Goal: Task Accomplishment & Management: Use online tool/utility

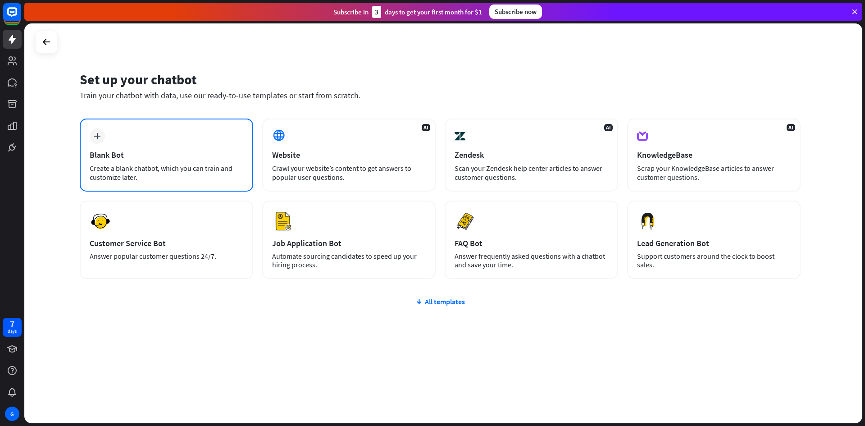
click at [150, 146] on div "plus Blank Bot Create a blank chatbot, which you can train and customize later." at bounding box center [166, 154] width 173 height 73
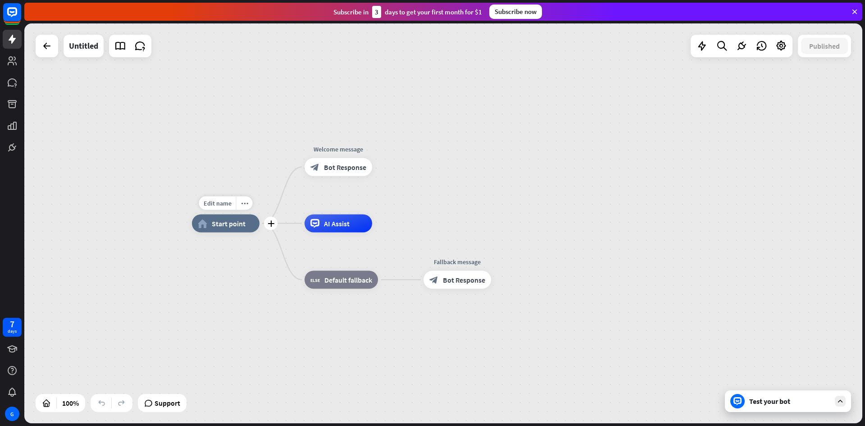
click at [231, 227] on span "Start point" at bounding box center [229, 223] width 34 height 9
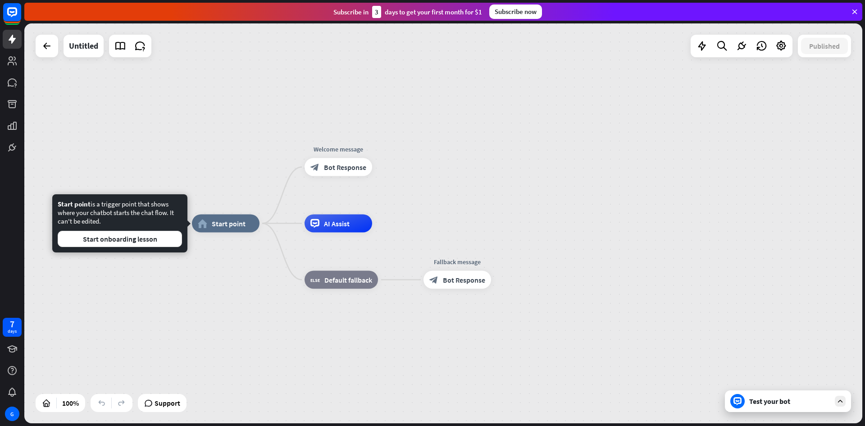
click at [784, 402] on div "Test your bot" at bounding box center [789, 400] width 81 height 9
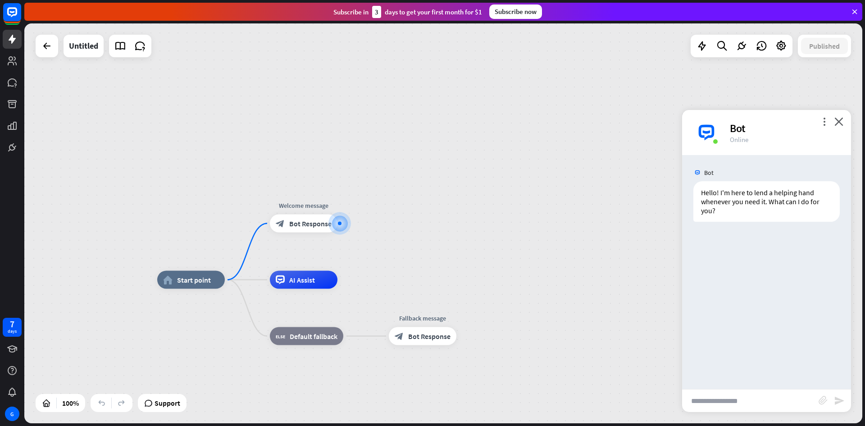
click at [729, 400] on input "text" at bounding box center [750, 400] width 136 height 23
type input "**"
click at [835, 405] on icon "send" at bounding box center [839, 400] width 11 height 11
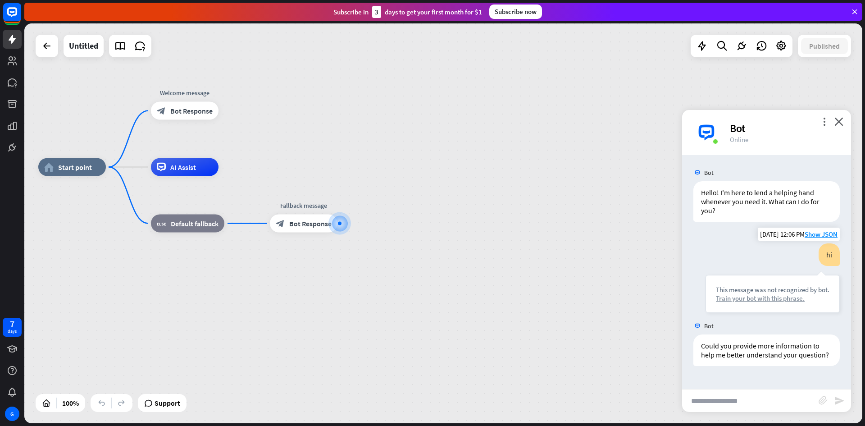
click at [759, 302] on div "Train your bot with this phrase." at bounding box center [772, 298] width 113 height 9
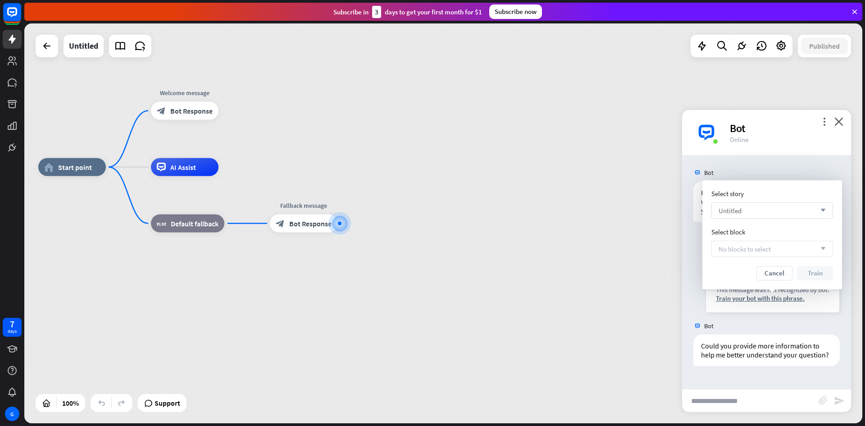
click at [780, 207] on div "Untitled arrow_down" at bounding box center [772, 210] width 122 height 16
click at [778, 213] on input "search" at bounding box center [765, 210] width 94 height 15
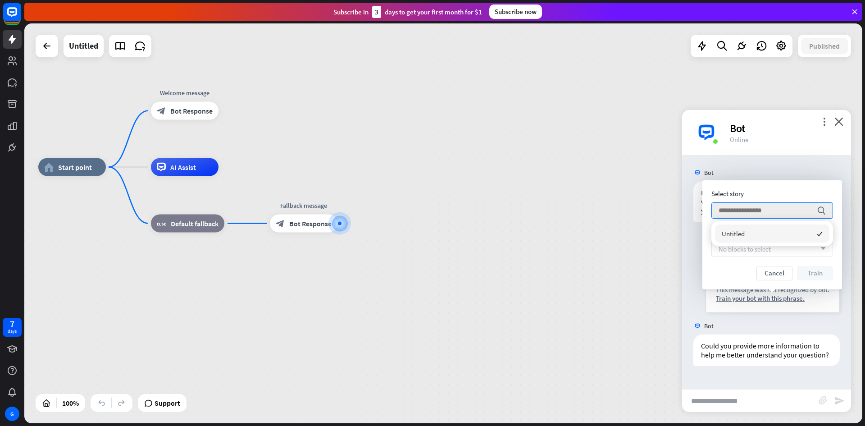
click at [782, 274] on button "Cancel" at bounding box center [774, 273] width 36 height 14
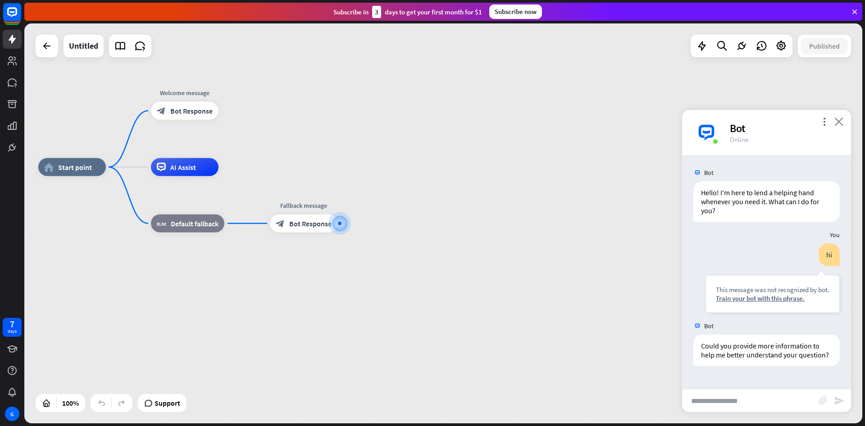
click at [837, 122] on icon "close" at bounding box center [838, 121] width 9 height 9
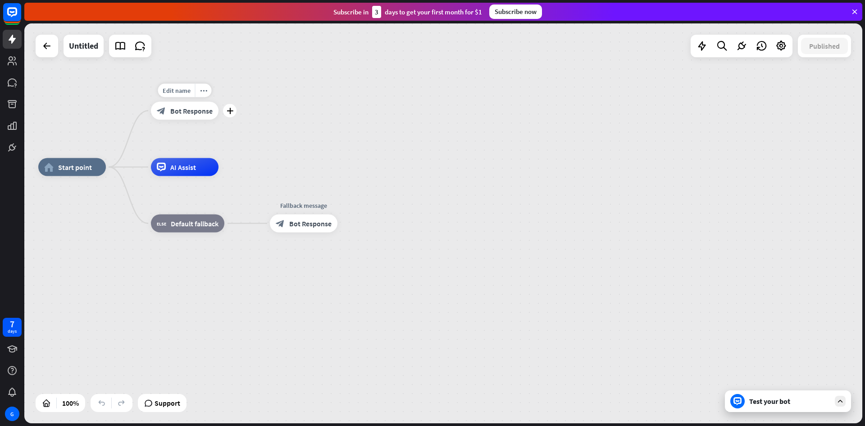
click at [178, 114] on span "Bot Response" at bounding box center [191, 110] width 42 height 9
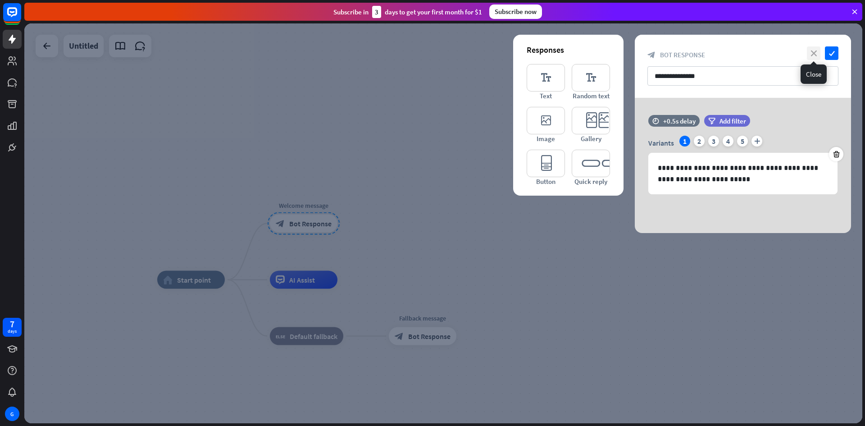
click at [816, 51] on icon "close" at bounding box center [814, 53] width 14 height 14
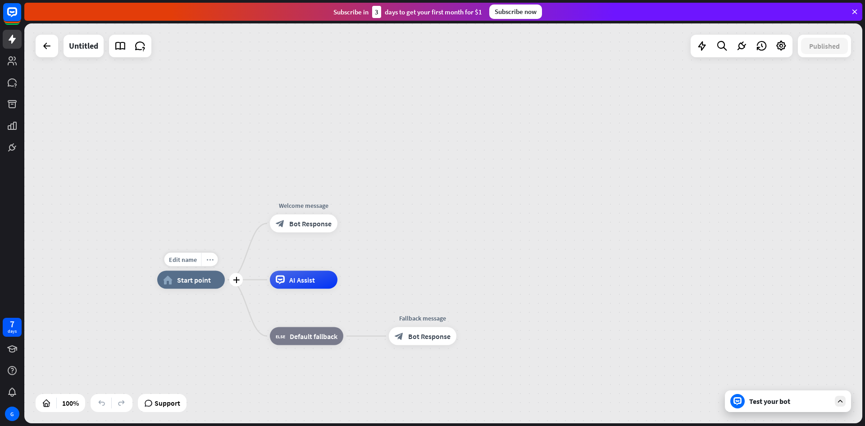
click at [207, 259] on icon "more_horiz" at bounding box center [209, 259] width 7 height 7
click at [702, 45] on icon at bounding box center [702, 46] width 12 height 12
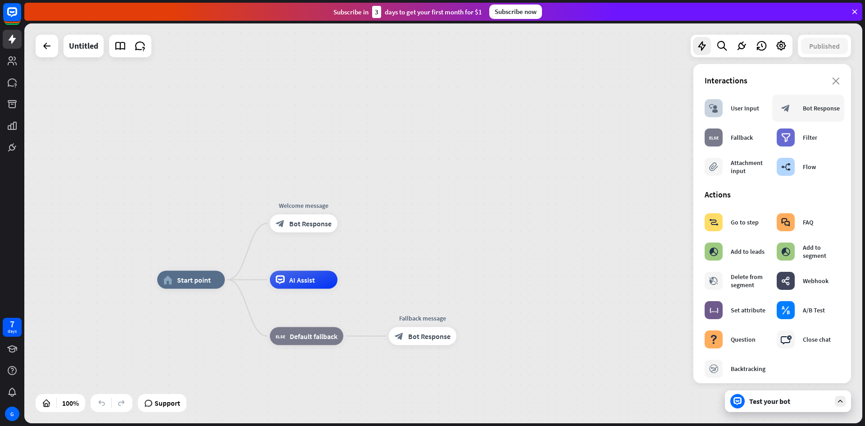
click at [791, 105] on div "block_bot_response" at bounding box center [785, 108] width 18 height 18
click at [832, 80] on icon "close" at bounding box center [836, 80] width 8 height 7
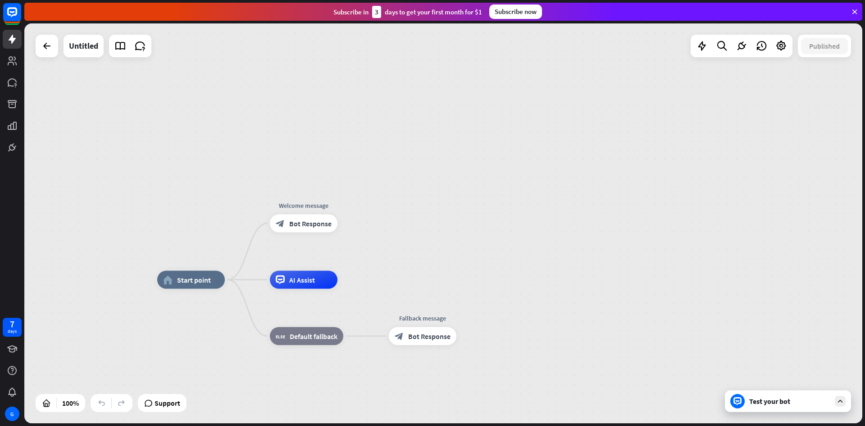
click at [762, 394] on div "Test your bot" at bounding box center [788, 401] width 126 height 22
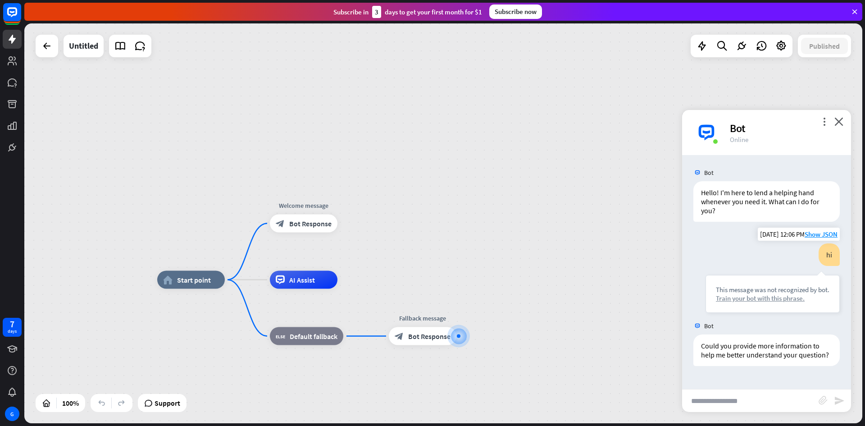
click at [789, 300] on div "Train your bot with this phrase." at bounding box center [772, 298] width 113 height 9
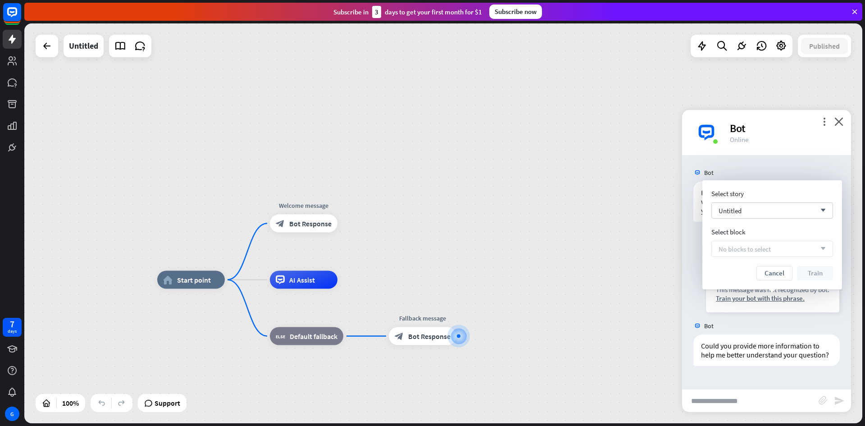
click at [751, 256] on div "No blocks to select arrow_down" at bounding box center [772, 248] width 122 height 16
click at [752, 206] on div "Untitled arrow_down" at bounding box center [772, 210] width 122 height 16
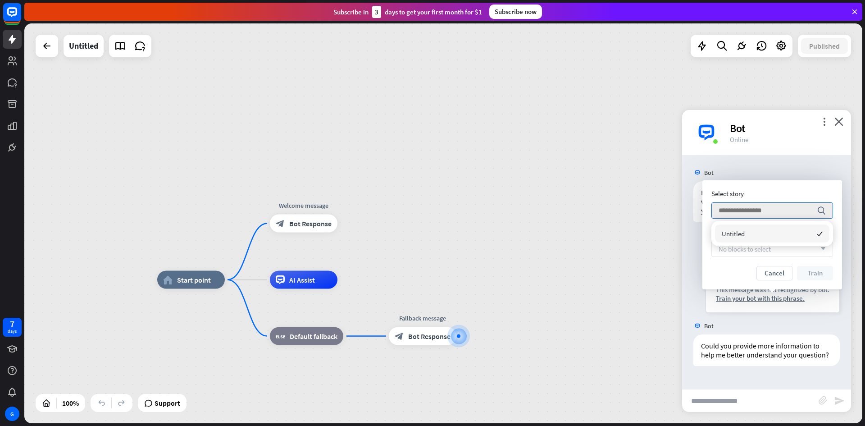
click at [750, 235] on div "Untitled checked" at bounding box center [772, 233] width 114 height 18
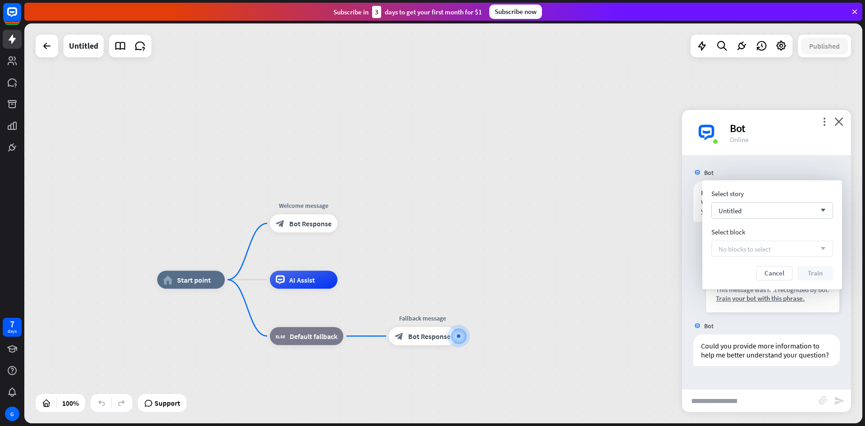
click at [750, 247] on span "No blocks to select" at bounding box center [744, 249] width 52 height 9
click at [794, 251] on div "No blocks to select arrow_down" at bounding box center [772, 248] width 122 height 16
click at [777, 209] on div "Untitled arrow_down" at bounding box center [772, 210] width 122 height 16
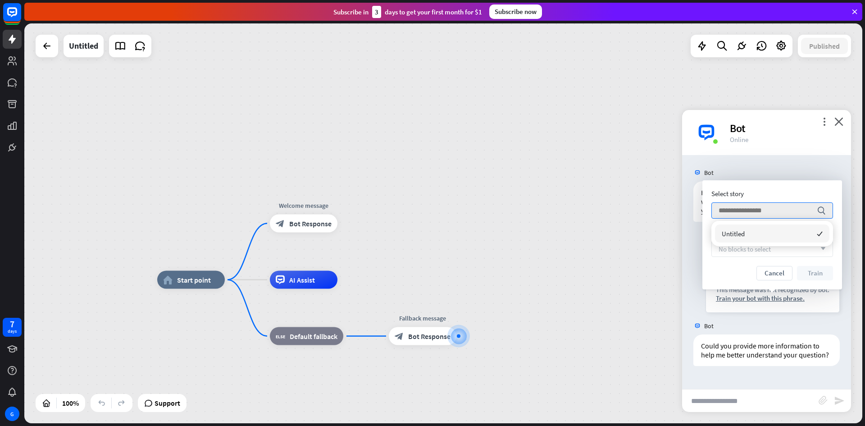
click at [762, 233] on div "Untitled checked" at bounding box center [772, 233] width 114 height 18
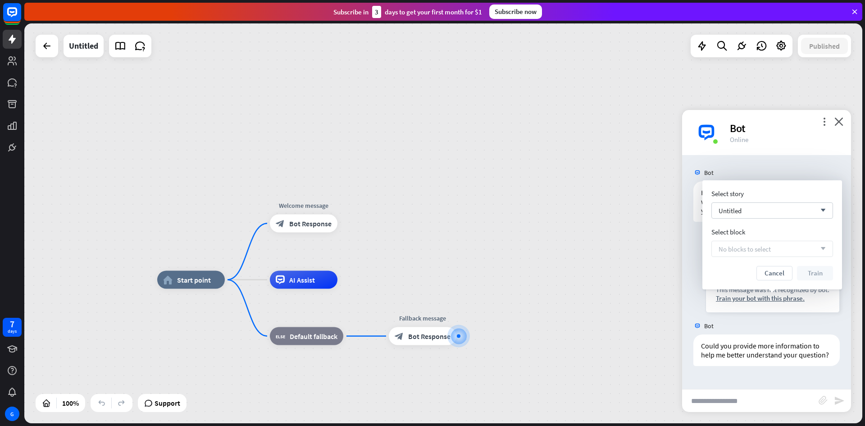
click at [765, 247] on span "No blocks to select" at bounding box center [744, 249] width 52 height 9
click at [207, 280] on span "Start point" at bounding box center [194, 279] width 34 height 9
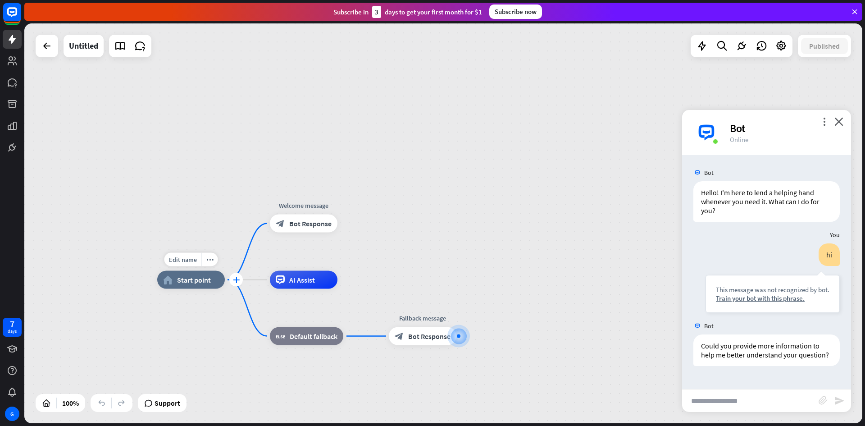
click at [236, 279] on icon "plus" at bounding box center [236, 280] width 7 height 6
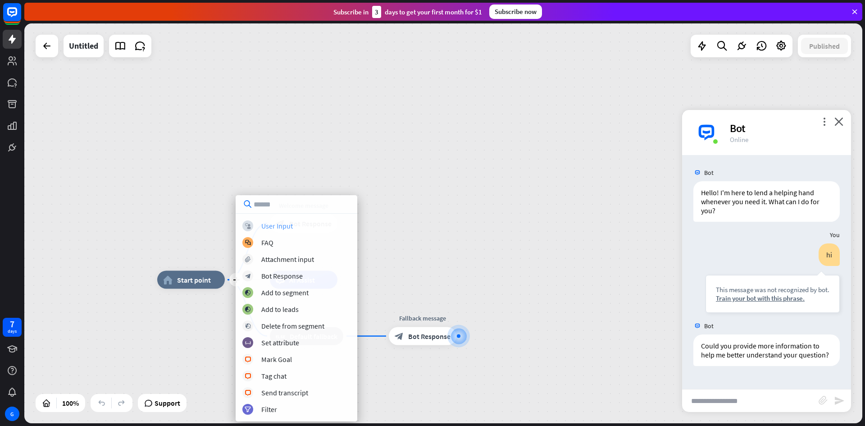
click at [289, 226] on div "User Input" at bounding box center [277, 225] width 32 height 9
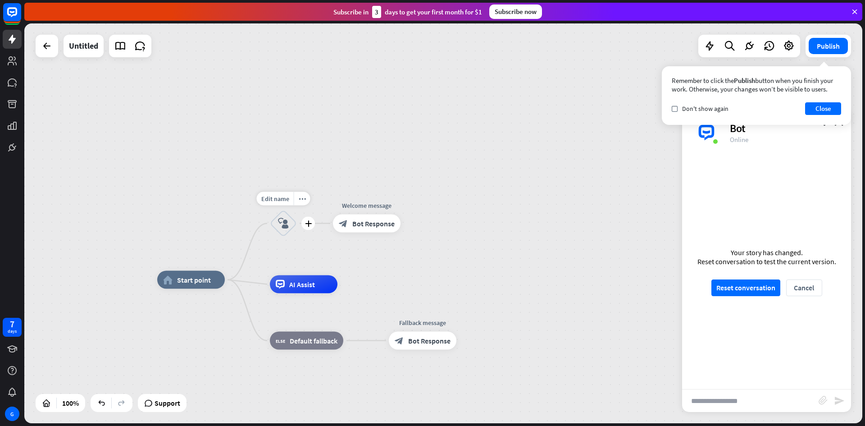
click at [279, 224] on icon "block_user_input" at bounding box center [283, 223] width 11 height 11
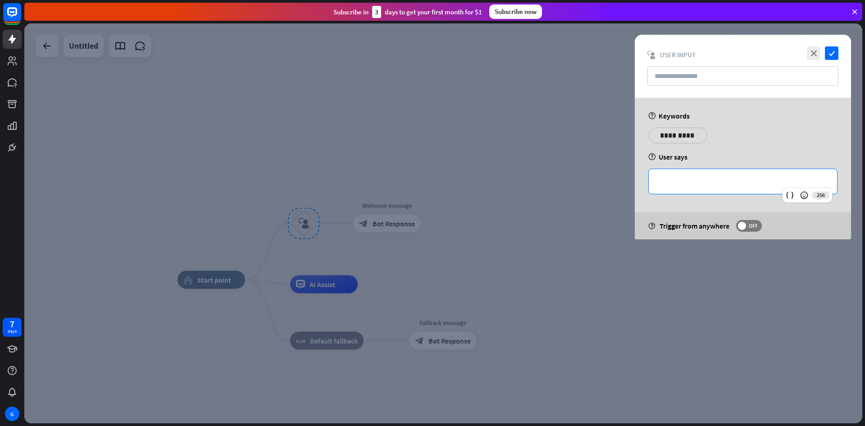
click at [704, 179] on p "**********" at bounding box center [742, 181] width 170 height 11
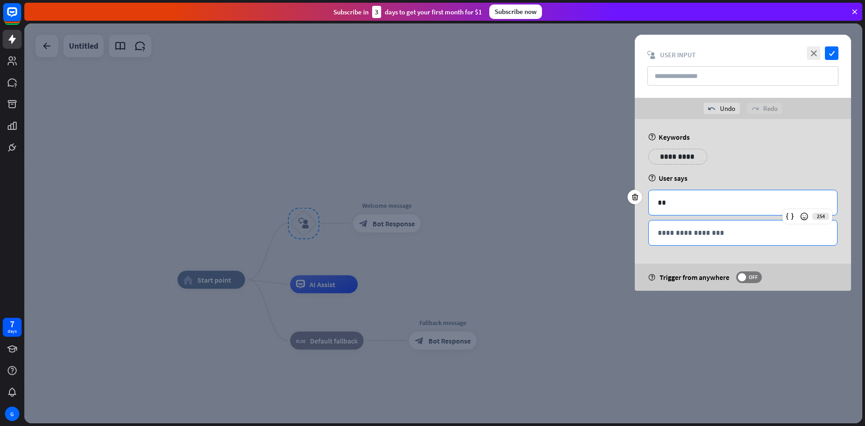
click at [718, 234] on p "**********" at bounding box center [742, 232] width 170 height 11
click at [712, 200] on p "**" at bounding box center [742, 202] width 170 height 11
click at [696, 229] on p "**********" at bounding box center [742, 232] width 170 height 11
click at [817, 50] on icon "close" at bounding box center [814, 53] width 14 height 14
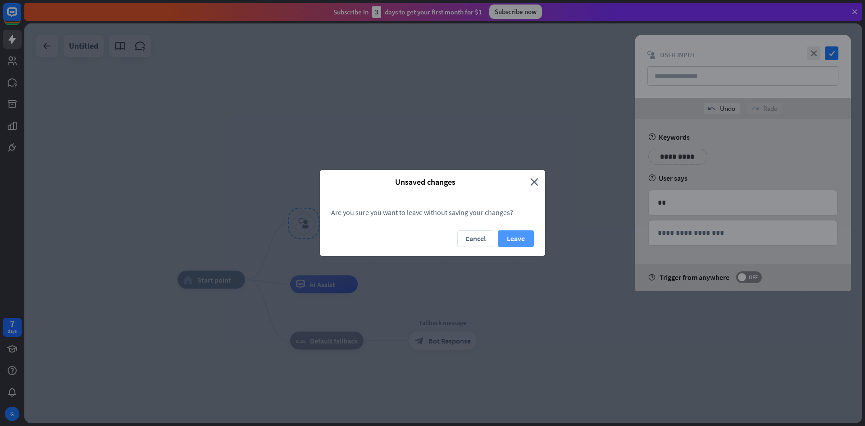
click at [507, 235] on button "Leave" at bounding box center [516, 238] width 36 height 17
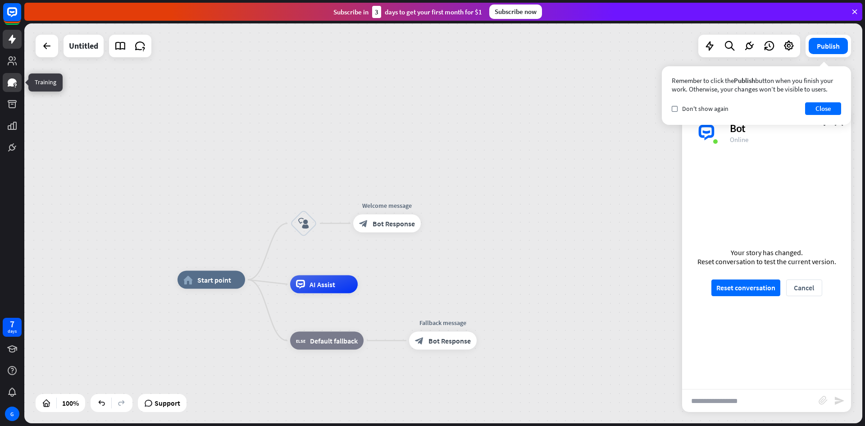
click at [15, 80] on icon at bounding box center [12, 82] width 9 height 8
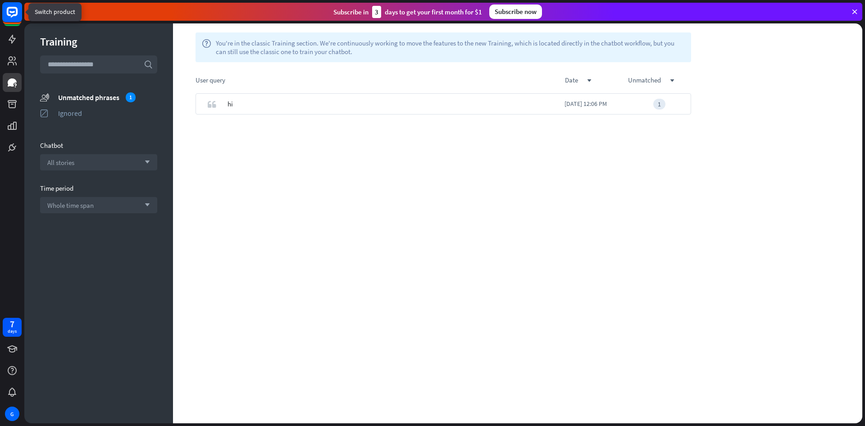
click at [10, 14] on rect at bounding box center [12, 12] width 20 height 20
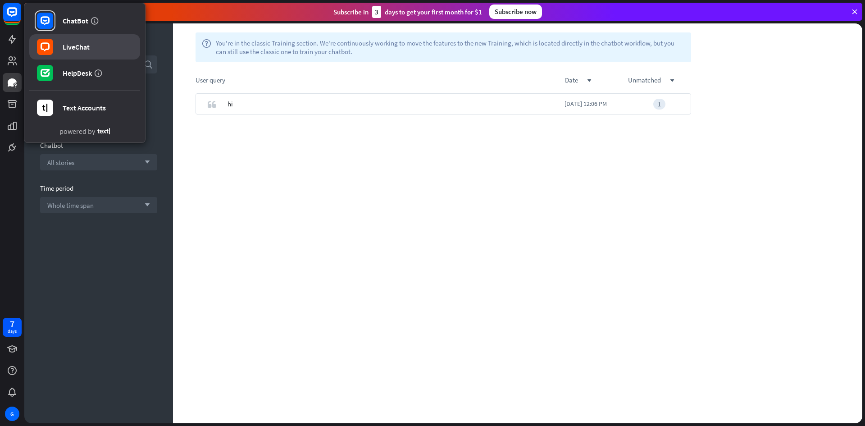
click at [101, 42] on link "LiveChat" at bounding box center [84, 46] width 111 height 25
